Goal: Submit feedback/report problem

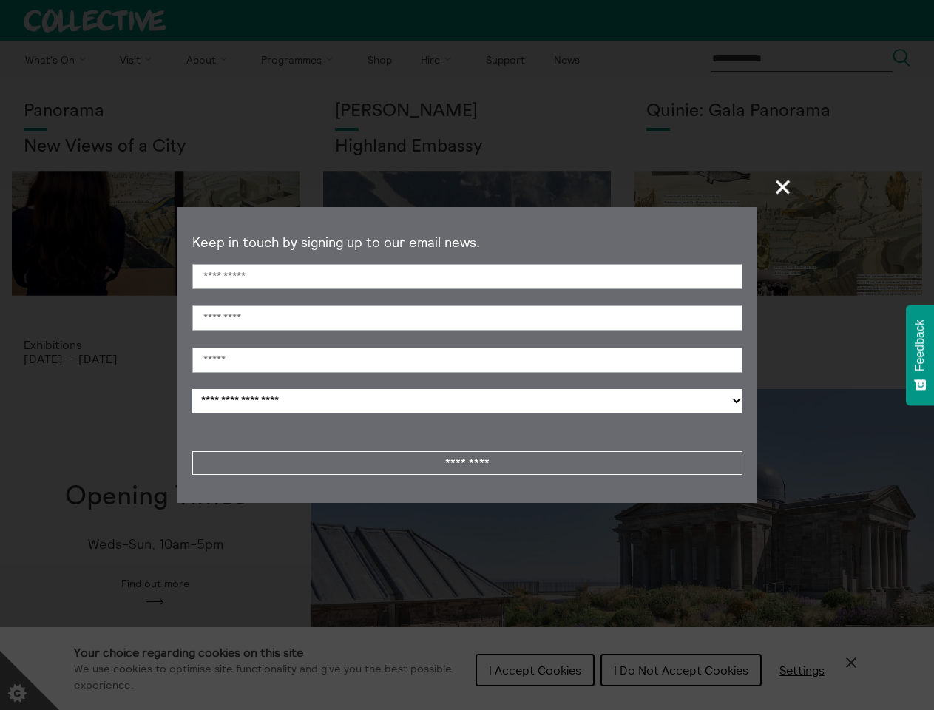
click at [783, 186] on span "+" at bounding box center [784, 187] width 44 height 44
click at [467, 373] on div "Cookie preferences" at bounding box center [467, 355] width 934 height 710
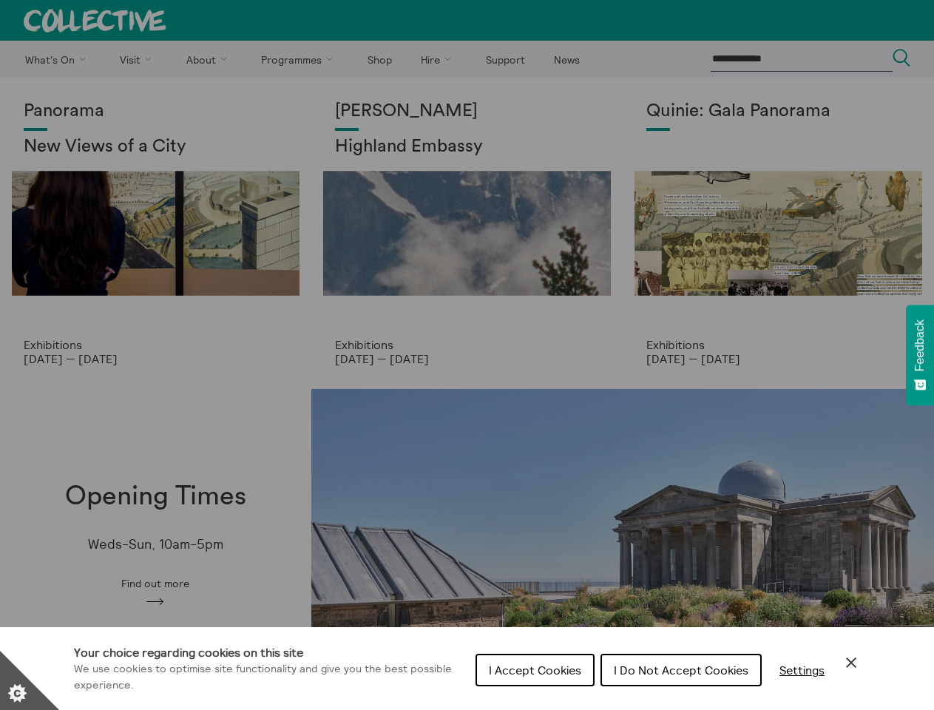
click at [920, 355] on span "Feedback" at bounding box center [919, 345] width 13 height 52
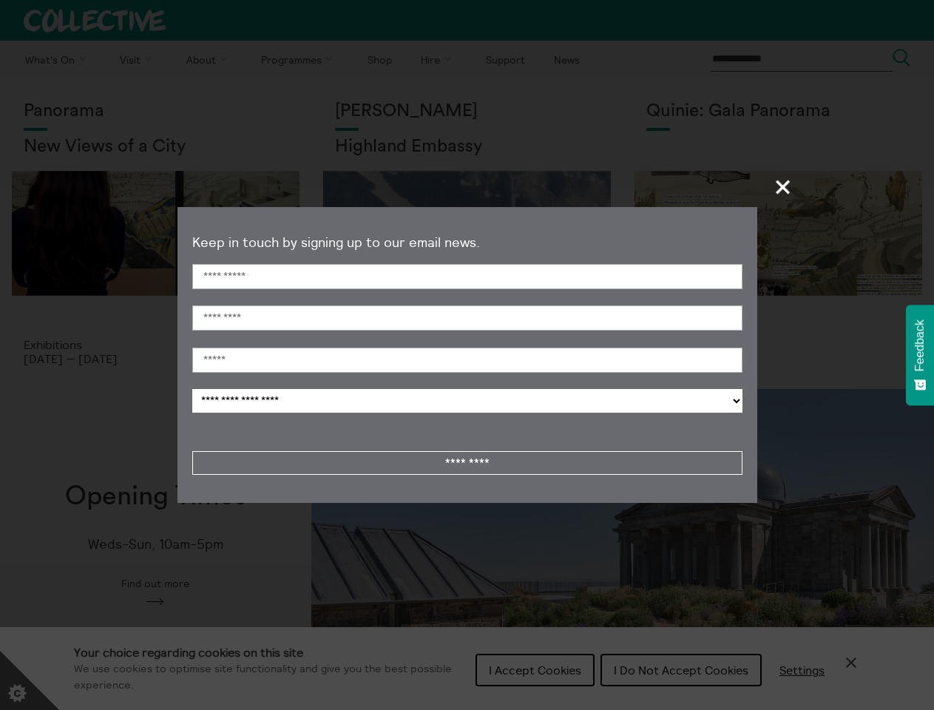
click at [783, 186] on span "+" at bounding box center [784, 187] width 44 height 44
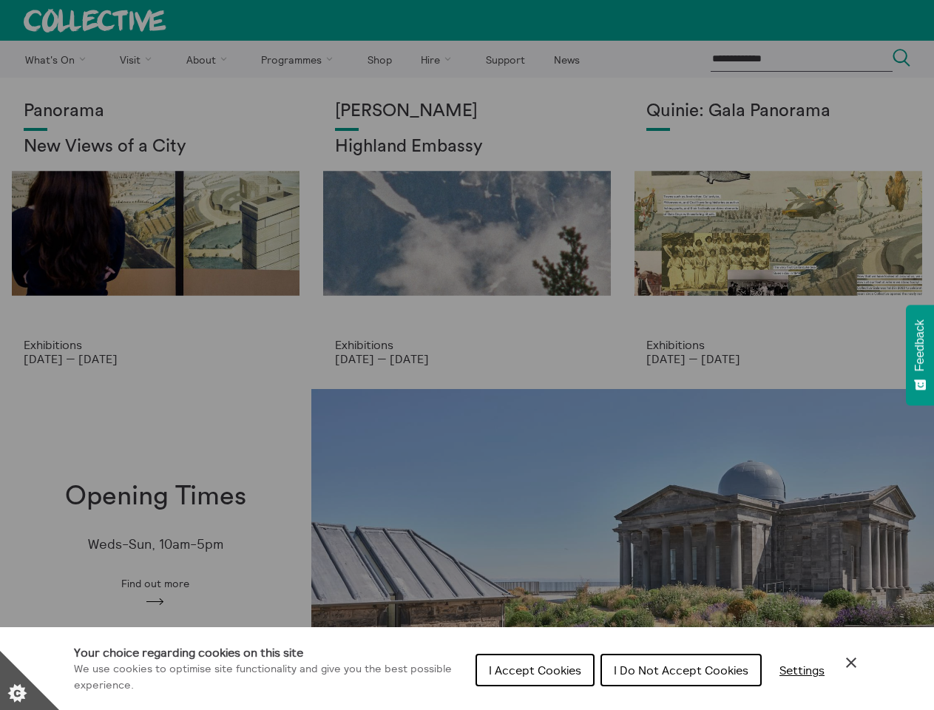
click at [467, 373] on div "Cookie preferences" at bounding box center [467, 355] width 934 height 710
click at [920, 355] on span "Feedback" at bounding box center [919, 345] width 13 height 52
